Goal: Information Seeking & Learning: Learn about a topic

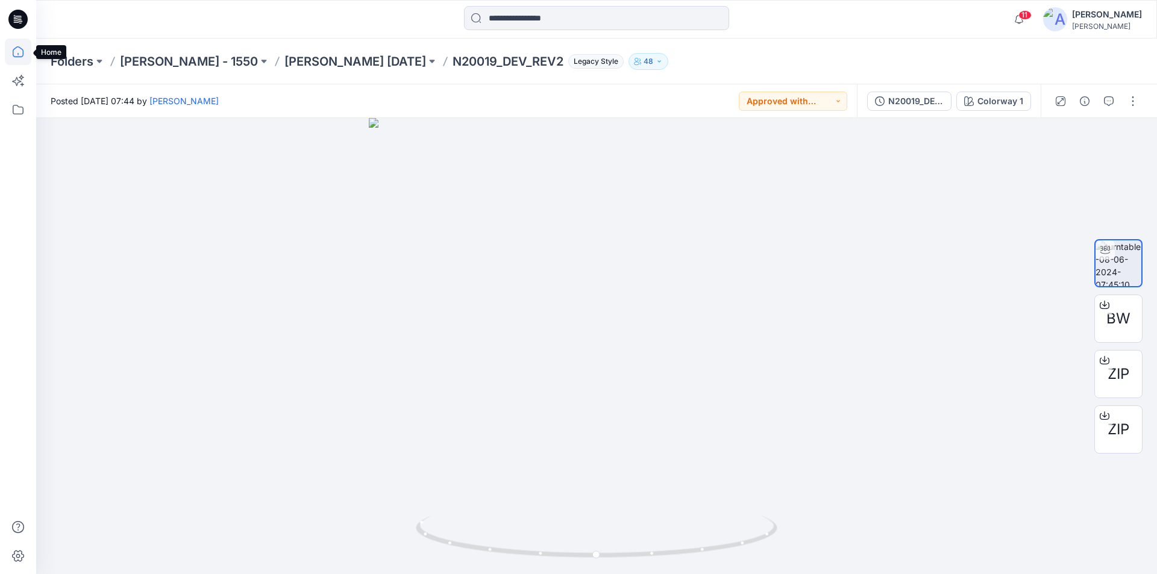
click at [13, 51] on icon at bounding box center [18, 51] width 11 height 11
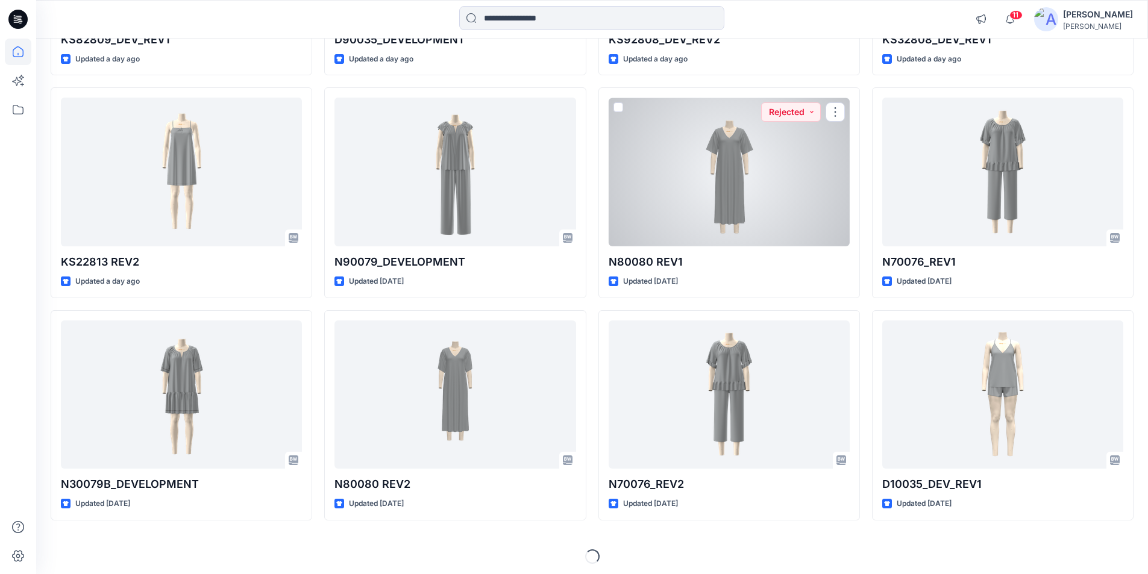
scroll to position [976, 0]
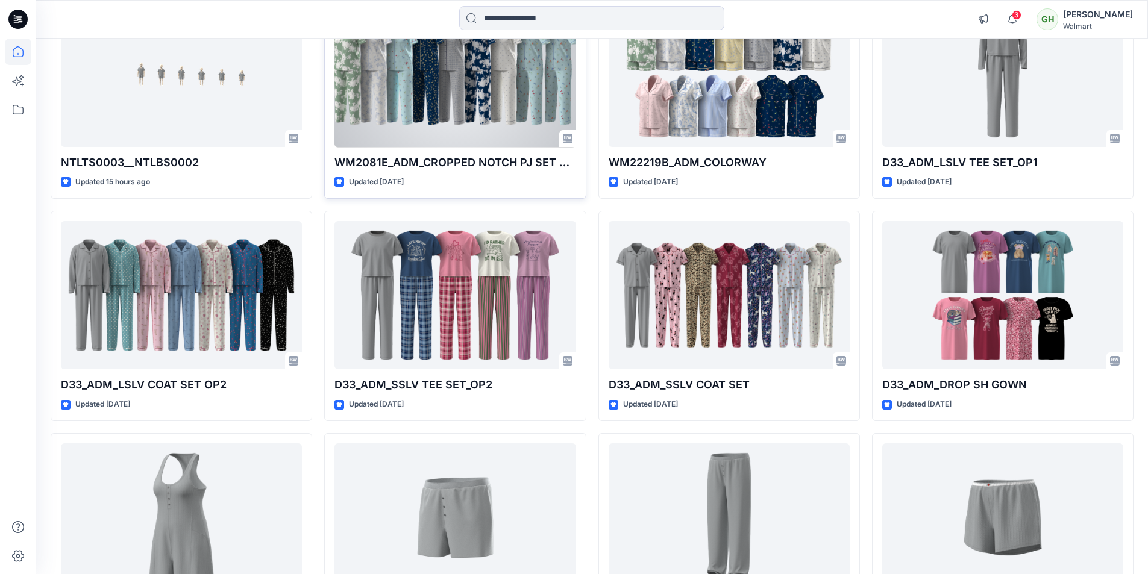
scroll to position [121, 0]
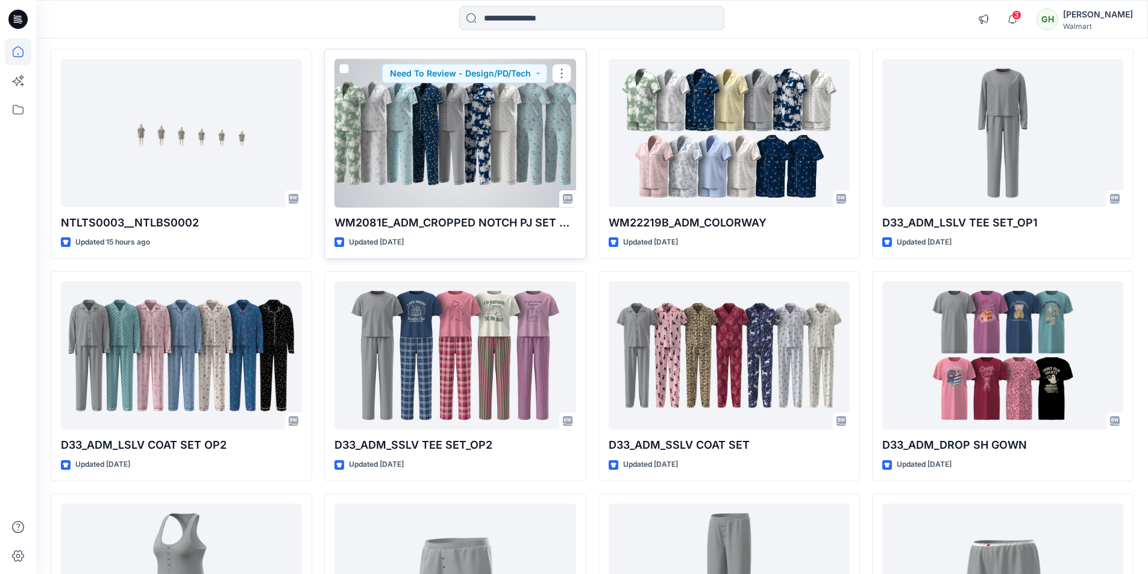
click at [487, 136] on div at bounding box center [455, 133] width 241 height 149
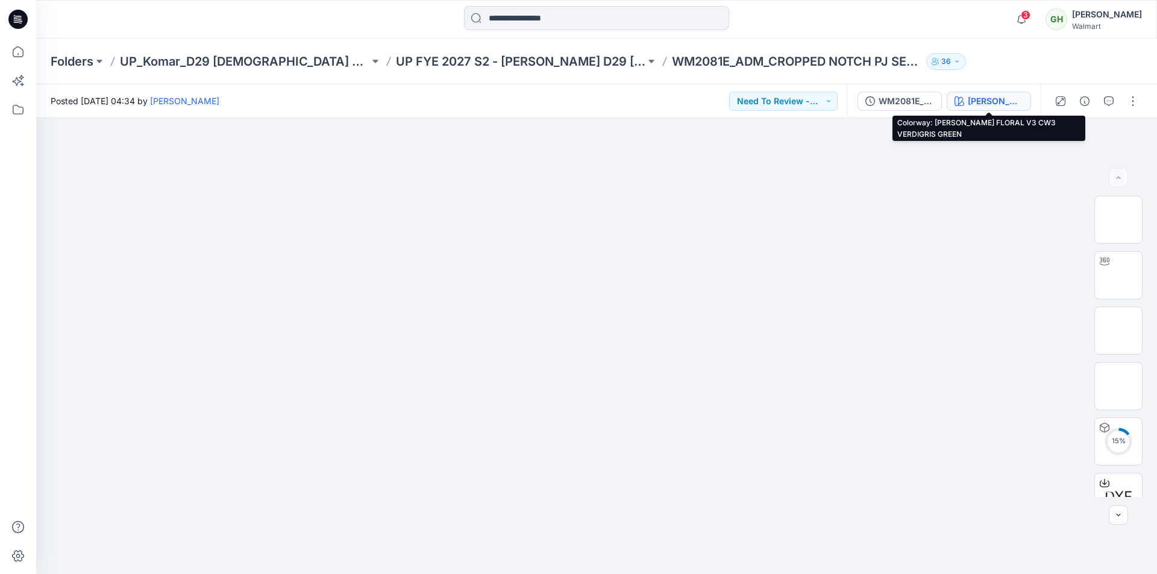
click at [987, 105] on div "ATHIYA FLORAL V3 CW3 VERDIGRIS GREEN" at bounding box center [995, 101] width 55 height 13
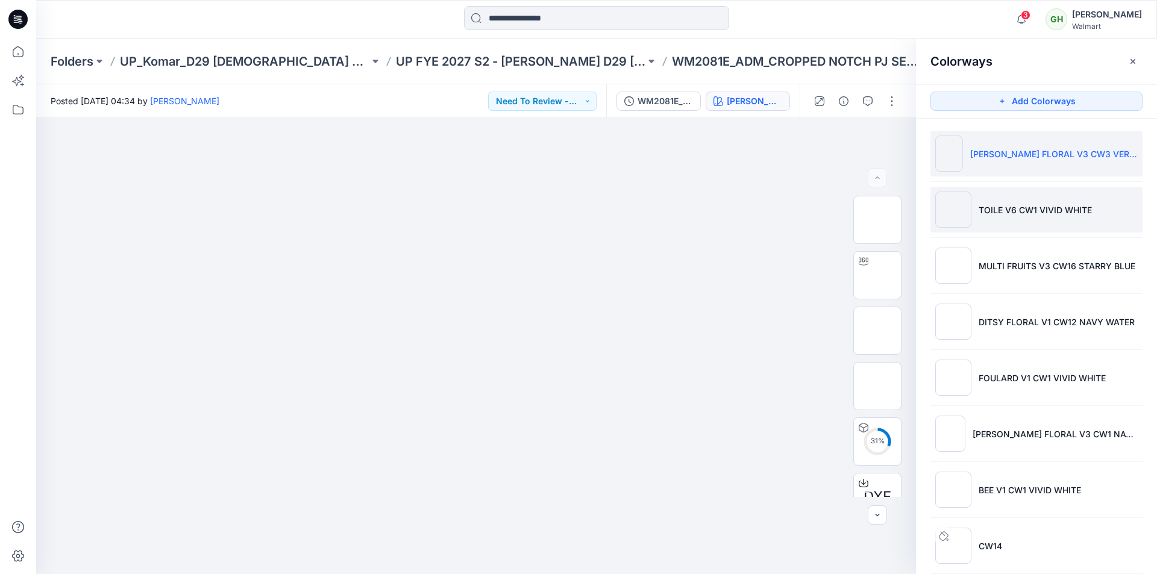
click at [1034, 214] on p "TOILE V6 CW1 VIVID WHITE" at bounding box center [1035, 210] width 113 height 13
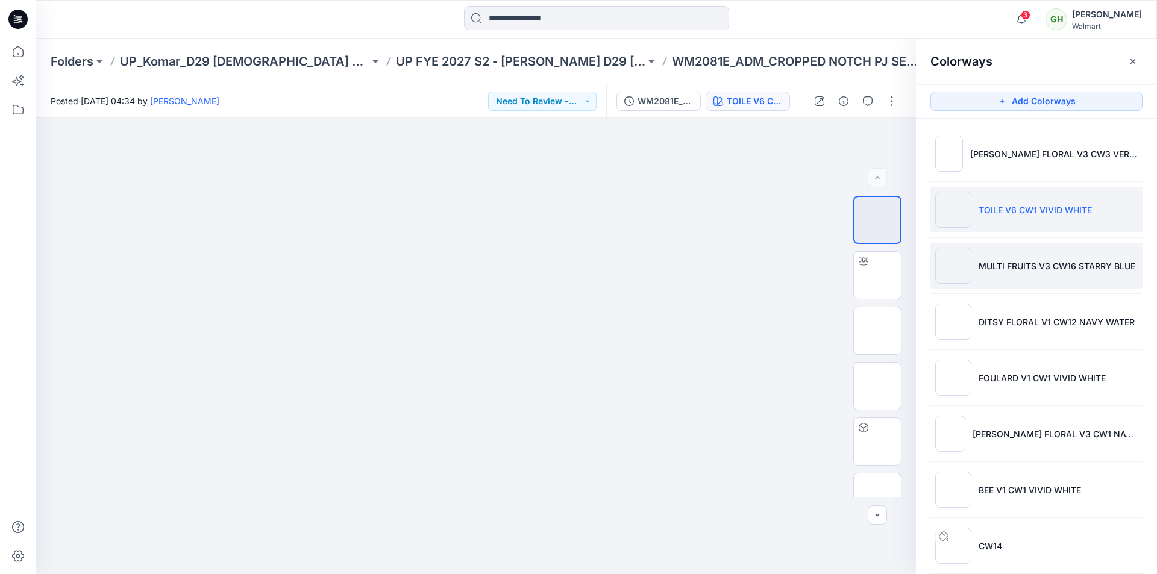
click at [1034, 272] on li "MULTI FRUITS V3 CW16 STARRY BLUE" at bounding box center [1037, 266] width 212 height 46
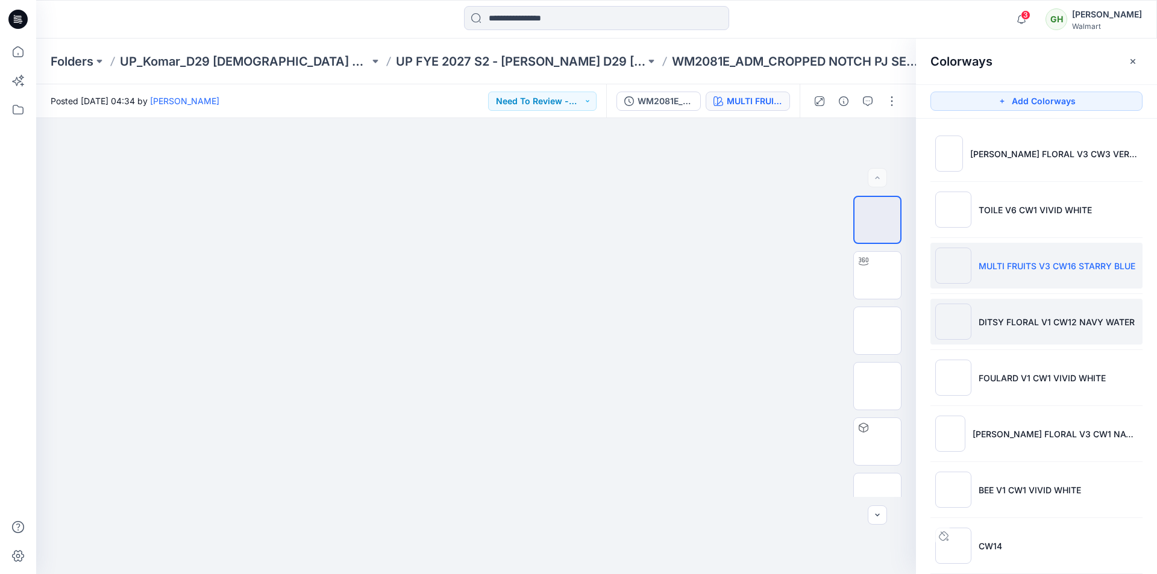
click at [1028, 323] on p "DITSY FLORAL V1 CW12 NAVY WATER" at bounding box center [1057, 322] width 156 height 13
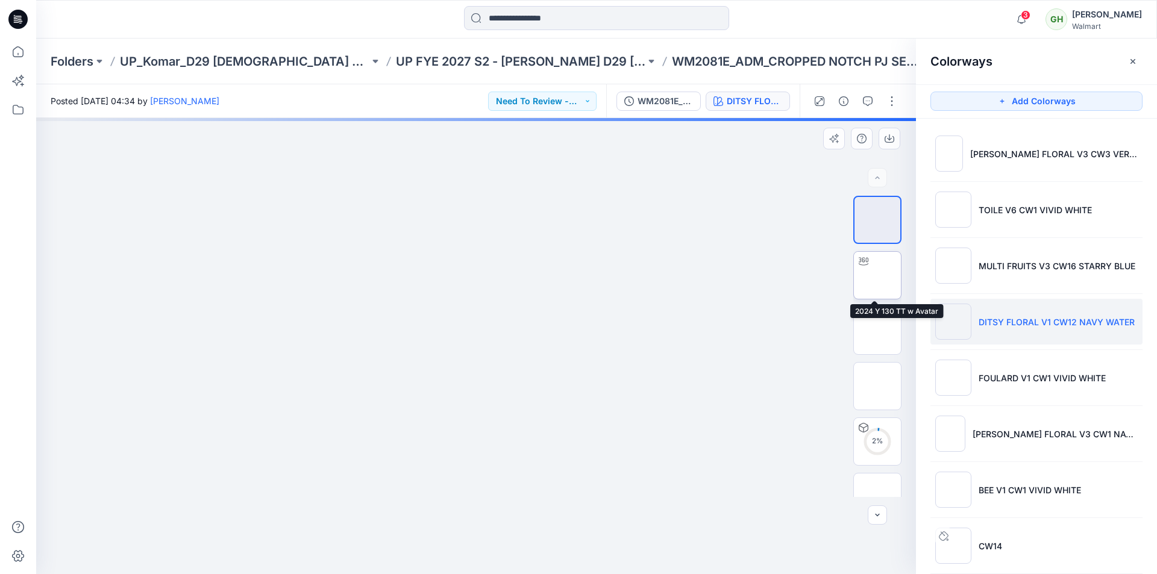
click at [864, 271] on div at bounding box center [863, 261] width 19 height 19
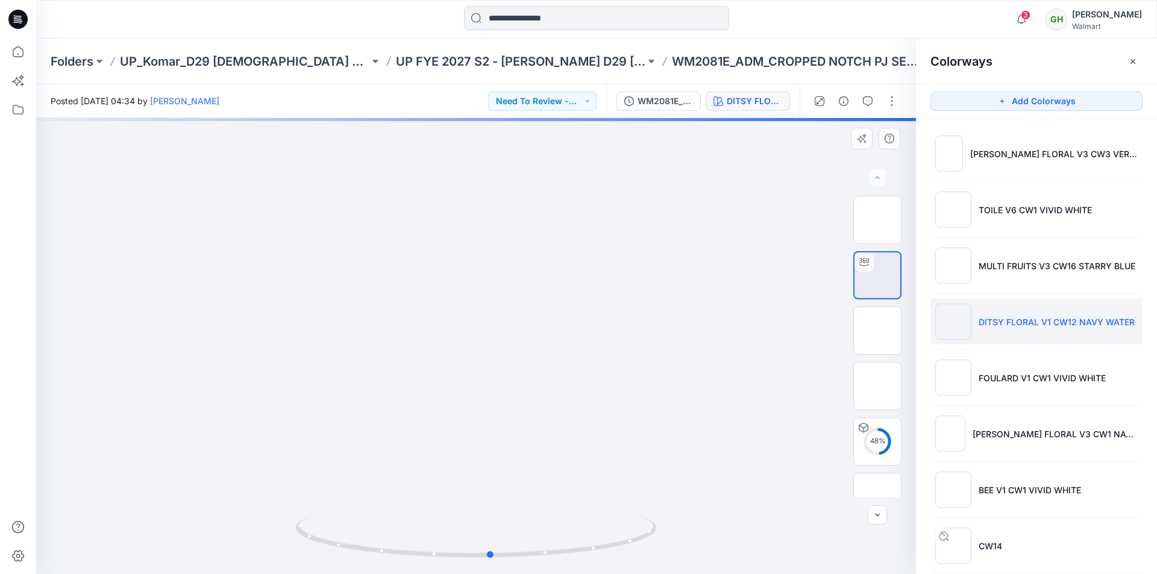
drag, startPoint x: 478, startPoint y: 556, endPoint x: 713, endPoint y: 530, distance: 236.5
click at [855, 535] on div at bounding box center [476, 346] width 880 height 456
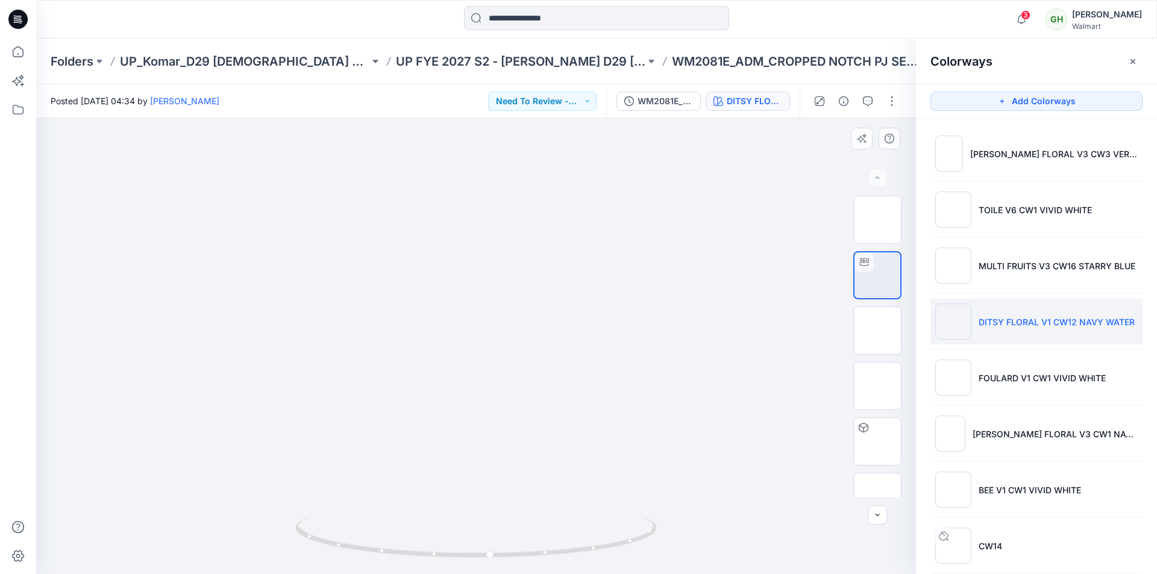
drag, startPoint x: 543, startPoint y: 427, endPoint x: 550, endPoint y: 380, distance: 47.6
